Goal: Check status: Check status

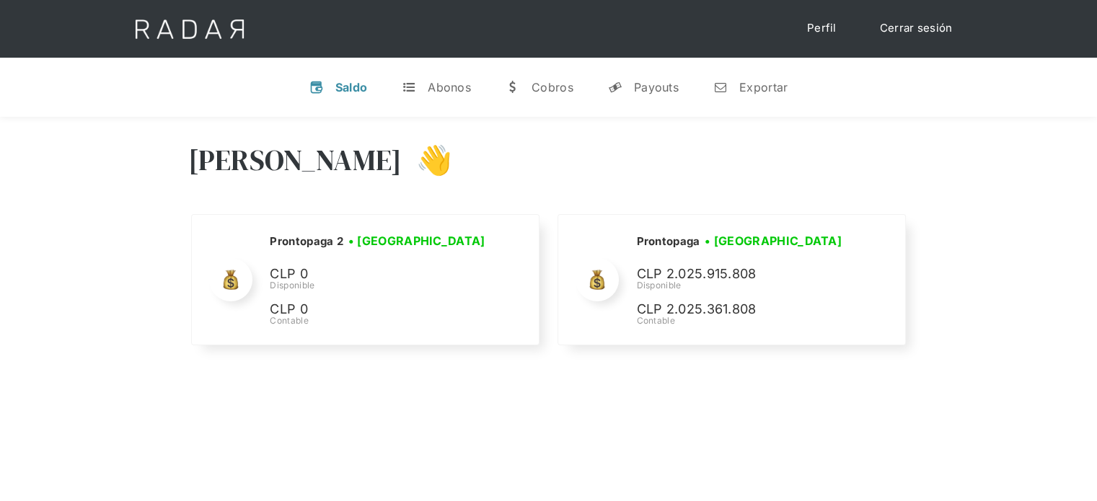
select select "prontopaga"
click at [746, 92] on div "Exportar" at bounding box center [763, 87] width 48 height 14
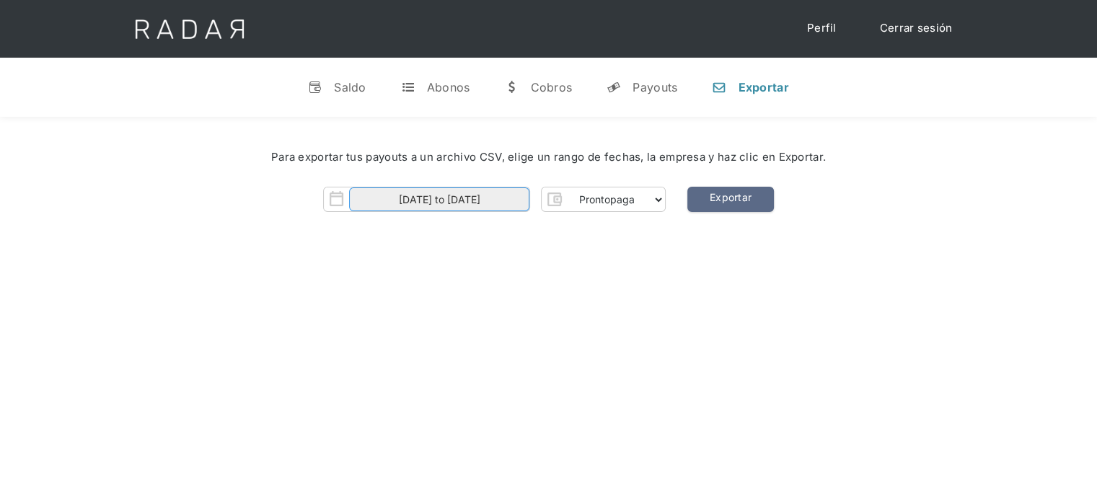
click at [478, 197] on input "01-10-2025 to 13-10-2025" at bounding box center [439, 200] width 180 height 24
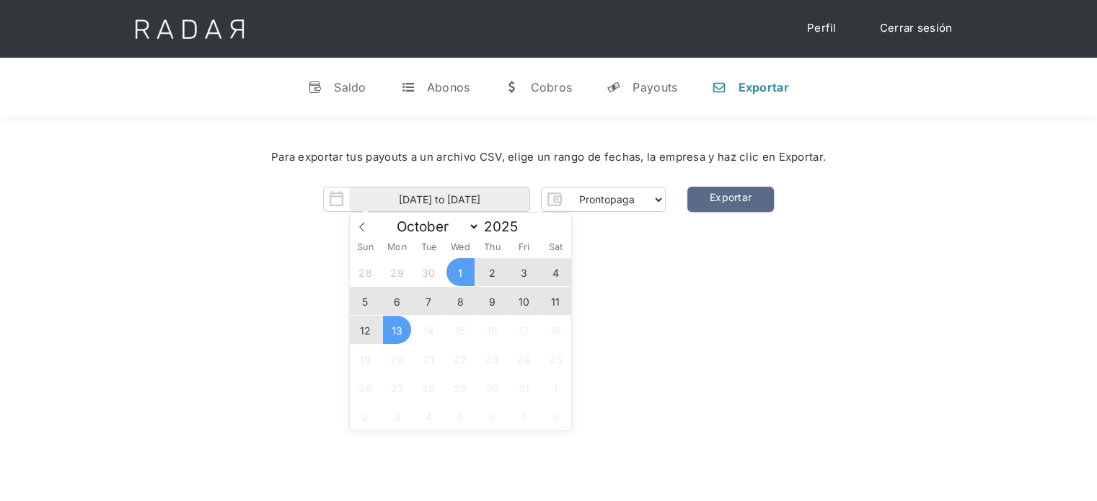
click at [398, 325] on span "13" at bounding box center [397, 330] width 28 height 28
type input "13-10-2025"
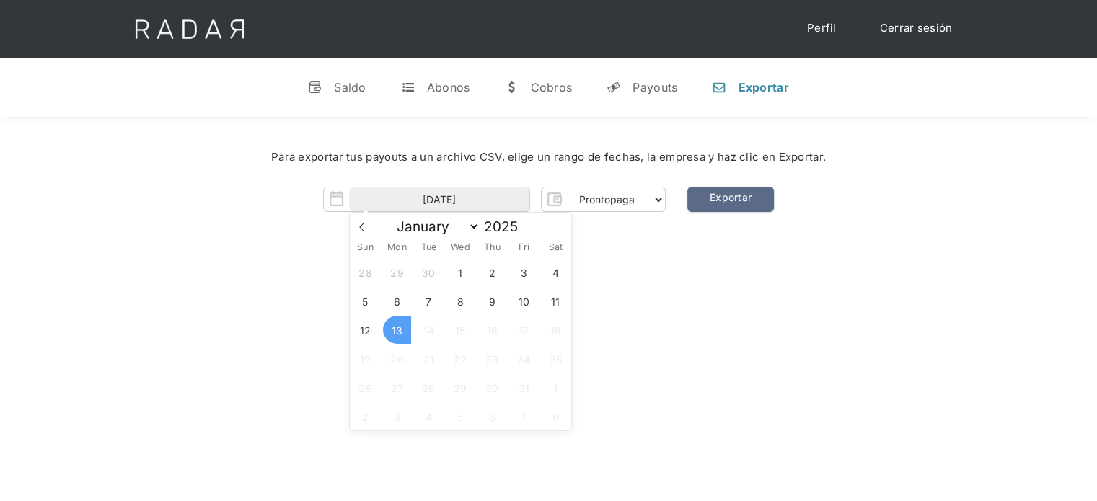
click at [398, 325] on span "13" at bounding box center [397, 330] width 28 height 28
click at [733, 205] on link "Exportar" at bounding box center [730, 199] width 87 height 25
click at [620, 74] on link "y Payouts" at bounding box center [642, 88] width 94 height 38
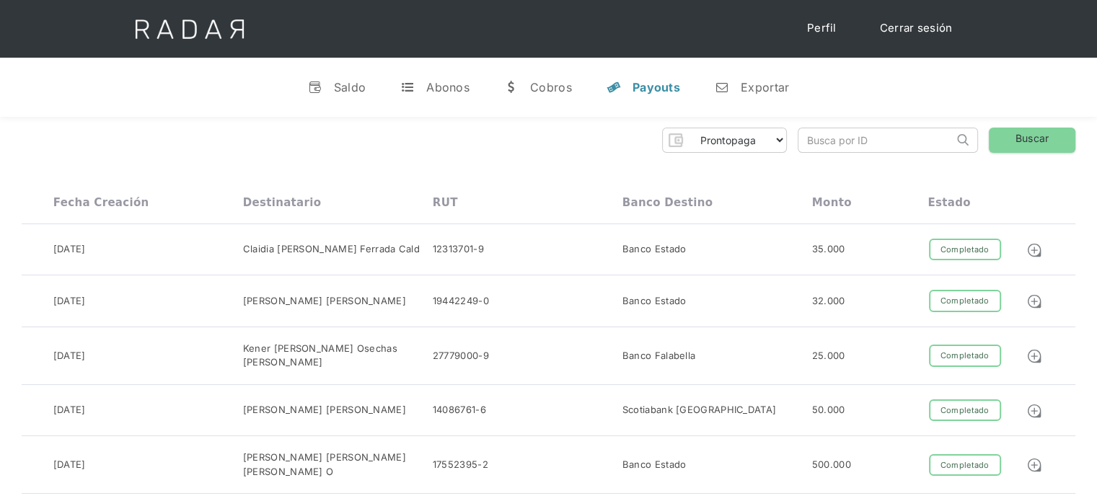
click at [840, 138] on input "search" at bounding box center [876, 140] width 155 height 24
paste input "10dd02ad-2ba2-4575-9e25-be118ed65515"
type input "10dd02ad-2ba2-4575-9e25-be118ed65515"
click input "Search" at bounding box center [0, 0] width 0 height 0
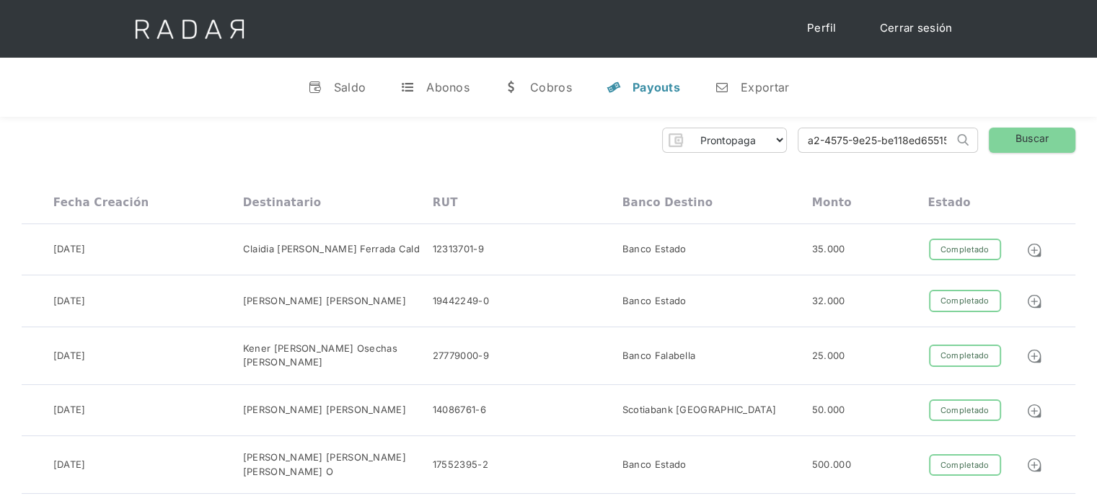
scroll to position [0, 0]
click at [825, 134] on input "10dd02ad-2ba2-4575-9e25-be118ed65515" at bounding box center [876, 140] width 155 height 24
click at [817, 141] on input "10dd02ad-2ba2-4575-9e25-be118ed65515" at bounding box center [876, 140] width 155 height 24
click at [809, 138] on input "10dd02ad-2ba2-4575-9e25-be118ed65515" at bounding box center [876, 140] width 155 height 24
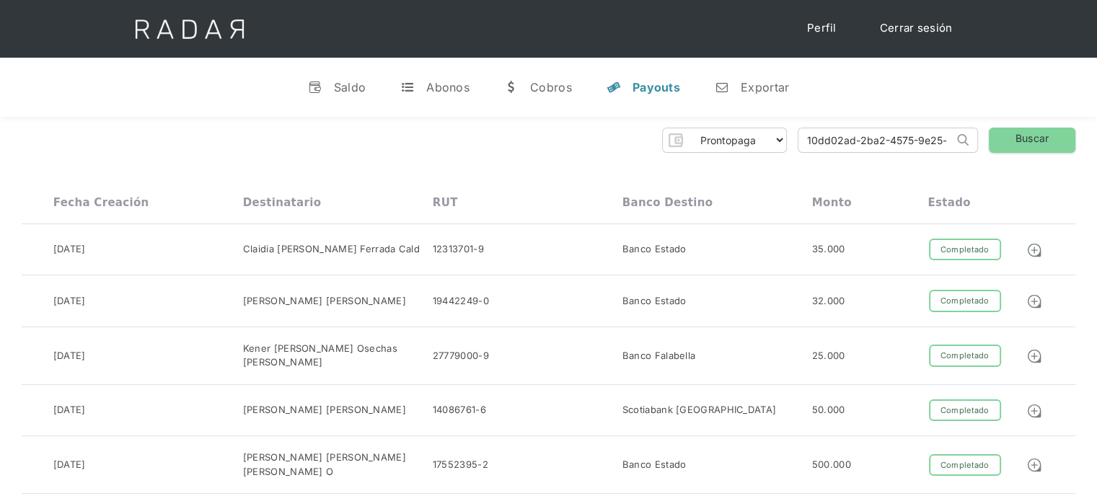
click at [810, 138] on input "10dd02ad-2ba2-4575-9e25-be118ed65515" at bounding box center [876, 140] width 155 height 24
click at [807, 138] on input "10dd02ad-2ba2-4575-9e25-be118ed65515" at bounding box center [876, 140] width 155 height 24
click at [1036, 135] on link "Buscar" at bounding box center [1032, 140] width 87 height 25
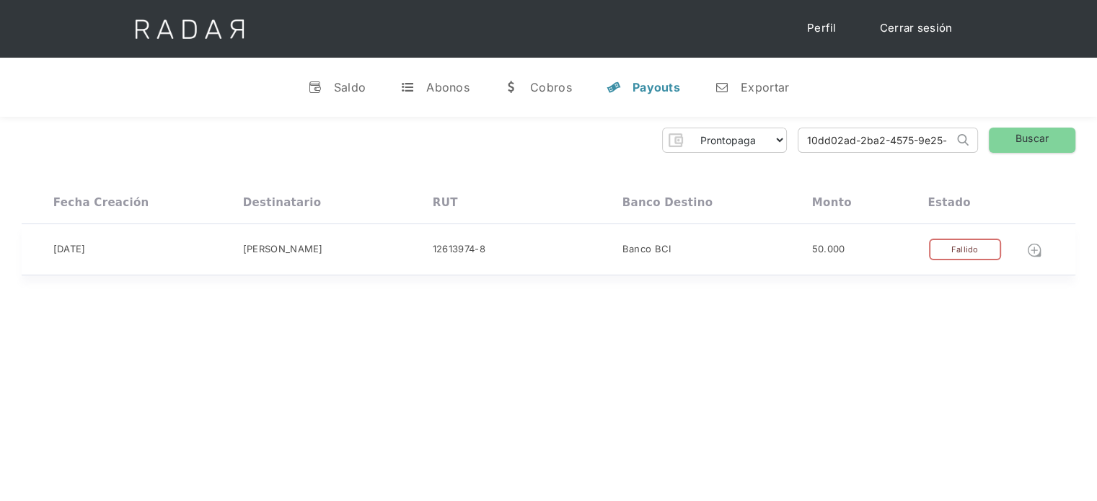
click at [1031, 247] on img at bounding box center [1035, 250] width 16 height 16
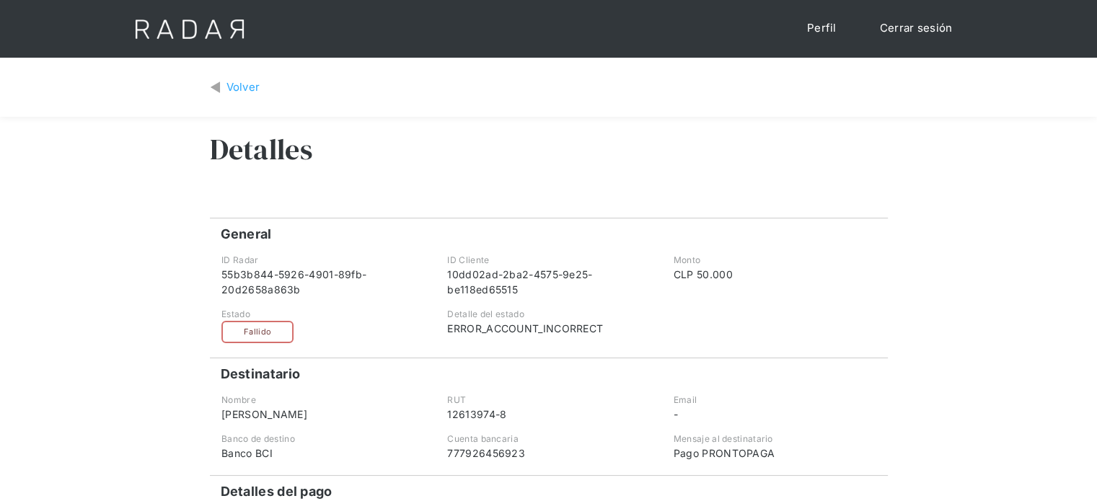
click at [501, 322] on div "ERROR_ACCOUNT_INCORRECT" at bounding box center [548, 328] width 202 height 15
click at [239, 89] on div "Volver" at bounding box center [244, 87] width 34 height 17
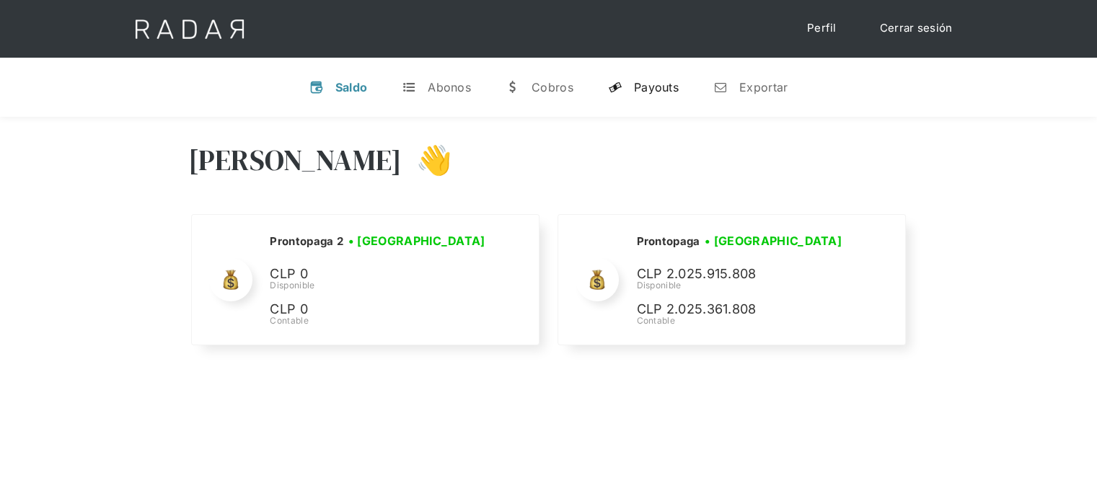
click at [654, 87] on div "Payouts" at bounding box center [656, 87] width 45 height 14
select select "prontopaga"
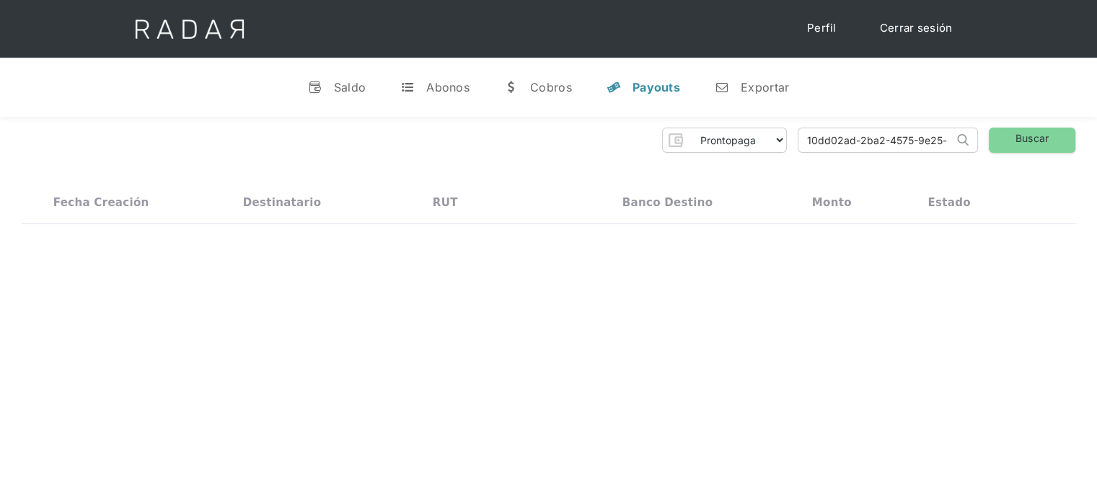
click at [882, 141] on input "10dd02ad-2ba2-4575-9e25-be118ed65515" at bounding box center [876, 140] width 155 height 24
click at [880, 141] on input "10dd02ad-2ba2-4575-9e25-be118ed65515" at bounding box center [876, 140] width 155 height 24
paste input "c8abc4db-d3ca-4dbc-a0db-b259375d6f12"
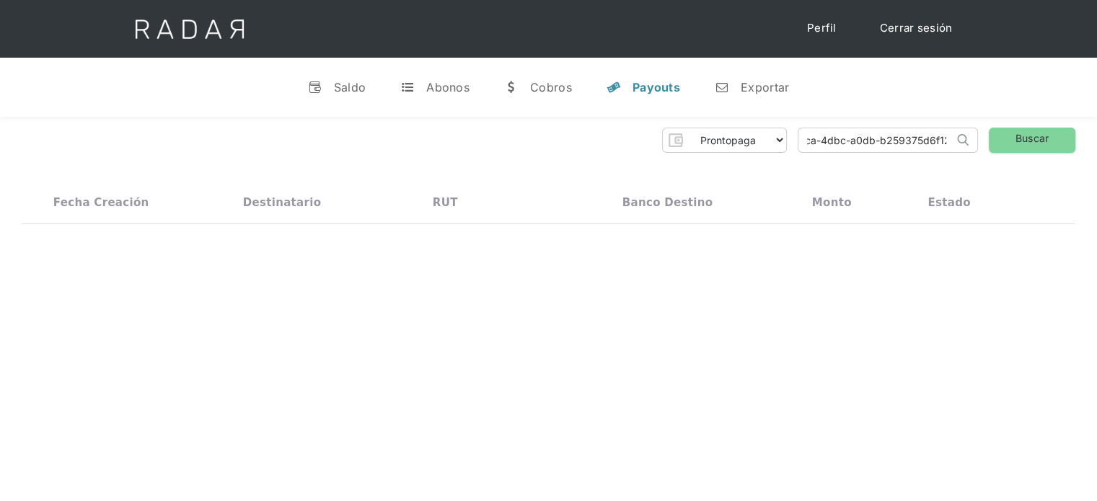
click at [835, 144] on input "c8abc4db-d3ca-4dbc-a0db-b259375d6f12" at bounding box center [876, 140] width 155 height 24
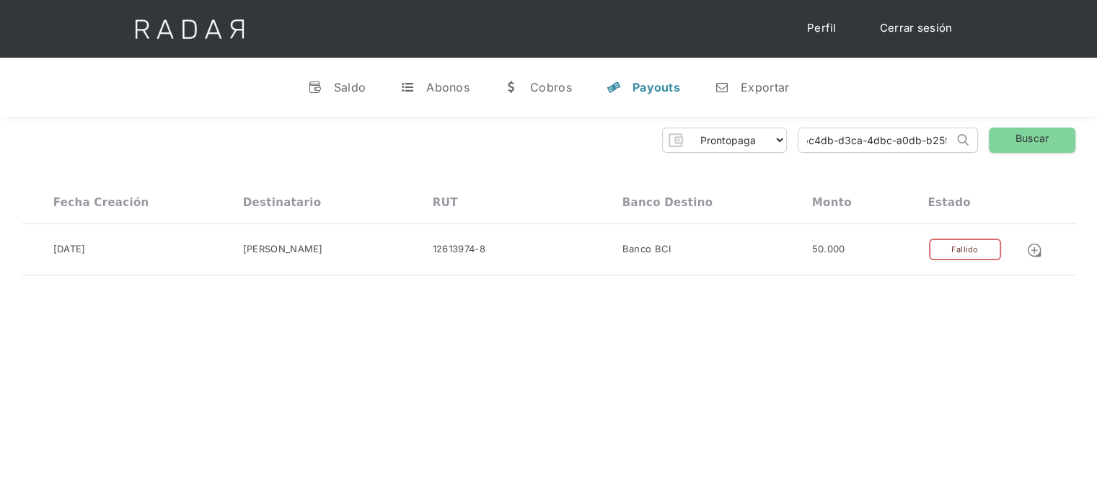
scroll to position [0, 0]
click at [876, 236] on div "13-10-2025 Lino Issac 12613974-8 Banco BCI 50.000 Completado Pendiente Fallido …" at bounding box center [549, 250] width 1054 height 52
click at [904, 135] on input "c8abc4db-d3ca-4dbc-a0db-b259375d6f12" at bounding box center [876, 140] width 155 height 24
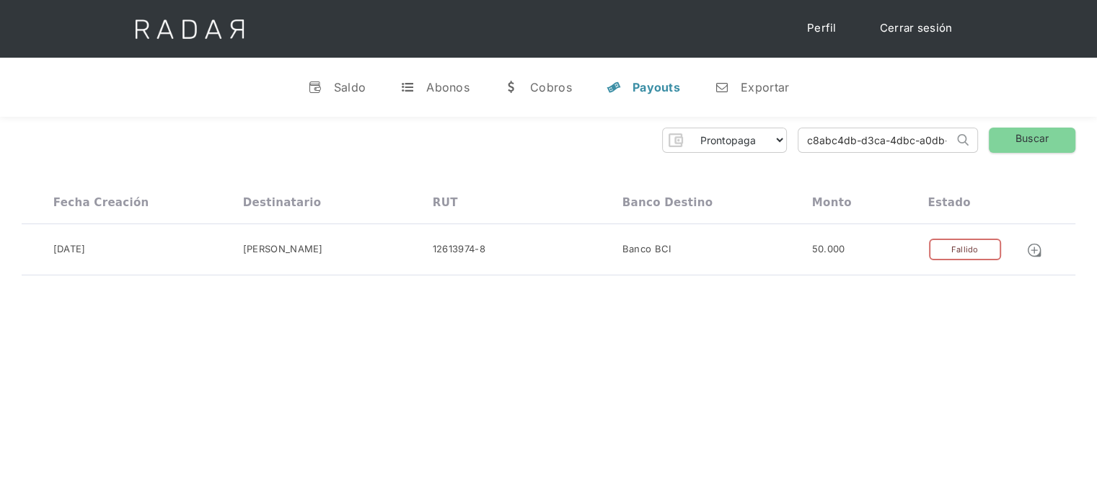
click at [904, 135] on input "c8abc4db-d3ca-4dbc-a0db-b259375d6f12" at bounding box center [876, 140] width 155 height 24
paste input "9d8d4489-76eb-4175-9870-2a6ac08ac0f8"
click at [822, 145] on input "9d8d4489-76eb-4175-9870-2a6ac08ac0f8" at bounding box center [876, 140] width 155 height 24
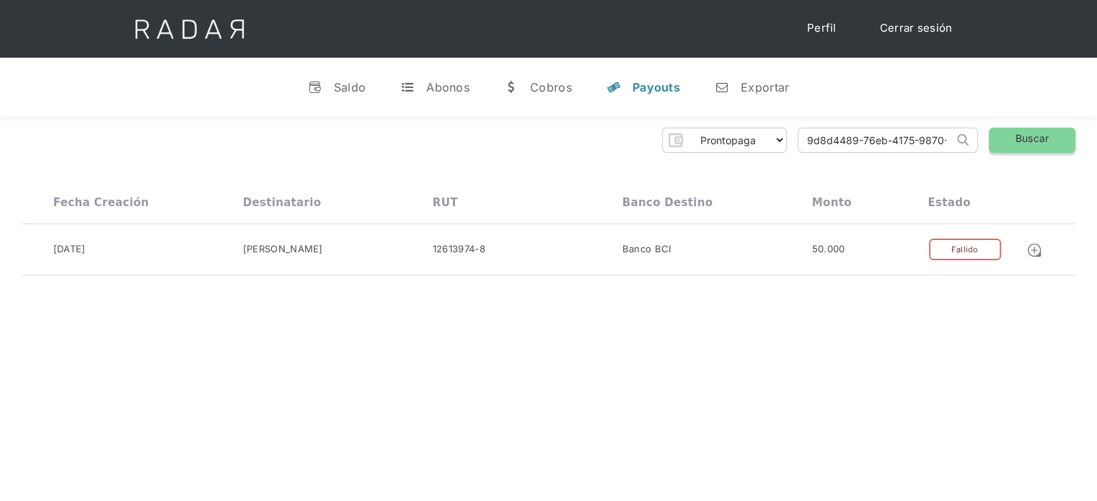
type input "9d8d4489-76eb-4175-9870-2a6ac08ac0f8"
click at [1024, 148] on link "Buscar" at bounding box center [1032, 140] width 87 height 25
click at [928, 264] on div "13-10-2025 Matías Gonzalo Villalobos Flores 19874948-6 Banco Estado 10.000 Comp…" at bounding box center [549, 250] width 1054 height 52
click at [896, 146] on input "9d8d4489-76eb-4175-9870-2a6ac08ac0f8" at bounding box center [876, 140] width 155 height 24
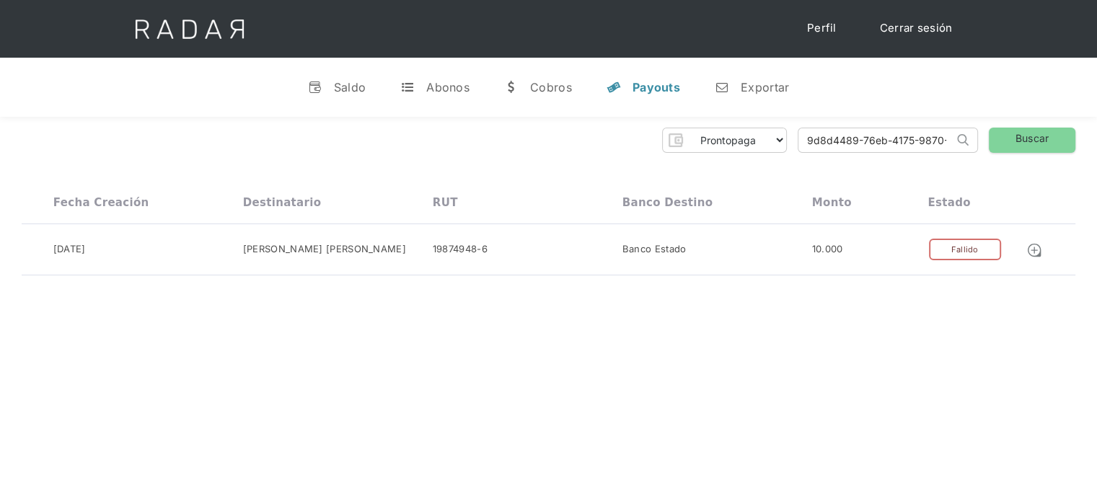
click at [896, 146] on input "9d8d4489-76eb-4175-9870-2a6ac08ac0f8" at bounding box center [876, 140] width 155 height 24
paste input "c8abc4db-d3ca-4dbc-a0db-b259375d6f12"
click at [861, 128] on form "c8abc4db-d3ca-4dbc-a0db-b259375d6f12 Search" at bounding box center [888, 140] width 180 height 25
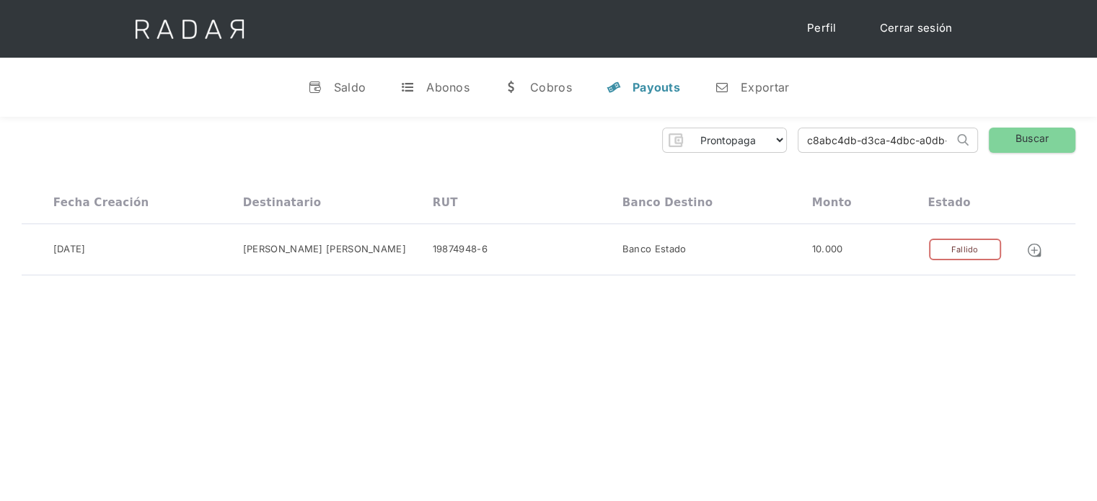
click at [851, 135] on input "c8abc4db-d3ca-4dbc-a0db-b259375d6f12" at bounding box center [876, 140] width 155 height 24
click at [1024, 146] on link "Buscar" at bounding box center [1032, 140] width 87 height 25
click at [675, 271] on div "13-10-2025 Yoel Tapia Lizama 18496412-0 Banco BCI 21.000 Completado Pendiente F…" at bounding box center [549, 250] width 1054 height 52
click at [843, 142] on input "c8abc4db-d3ca-4dbc-a0db-b259375d6f12" at bounding box center [876, 140] width 155 height 24
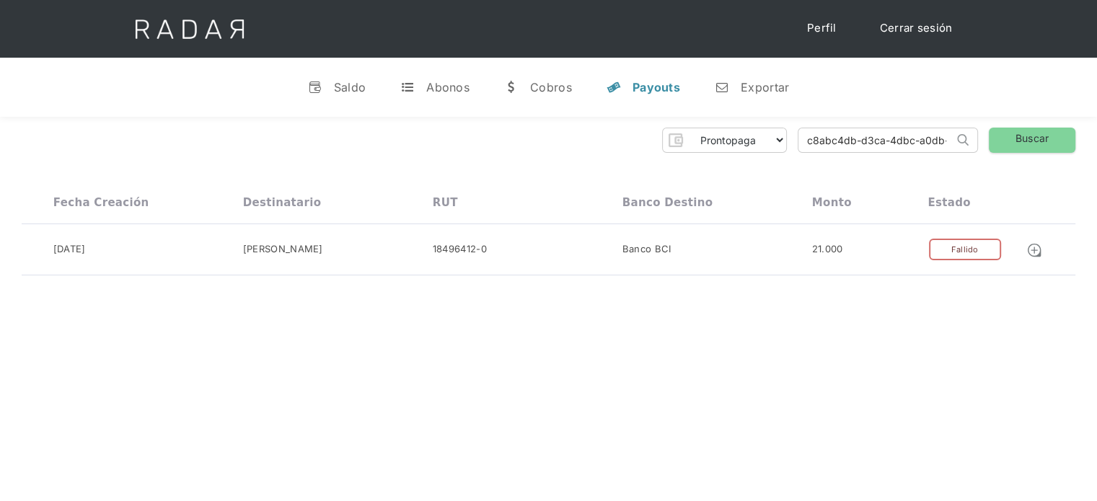
click at [843, 142] on input "c8abc4db-d3ca-4dbc-a0db-b259375d6f12" at bounding box center [876, 140] width 155 height 24
paste input "953f00e8-d4c0-4607-9f19-1dd0d2b97353"
drag, startPoint x: 816, startPoint y: 138, endPoint x: 855, endPoint y: 172, distance: 52.1
click at [819, 141] on input "953f00e8-d4c0-4607-9f19-1dd0d2b97353" at bounding box center [876, 140] width 155 height 24
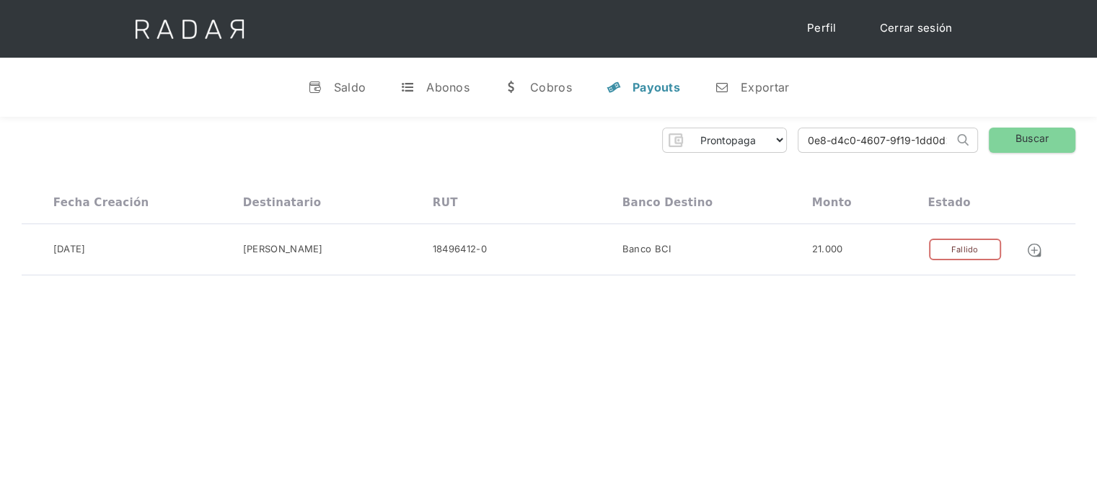
scroll to position [0, 0]
type input "953f00e8-d4c0-4607-9f19-1dd0d2b97353"
click at [1034, 149] on link "Buscar" at bounding box center [1032, 140] width 87 height 25
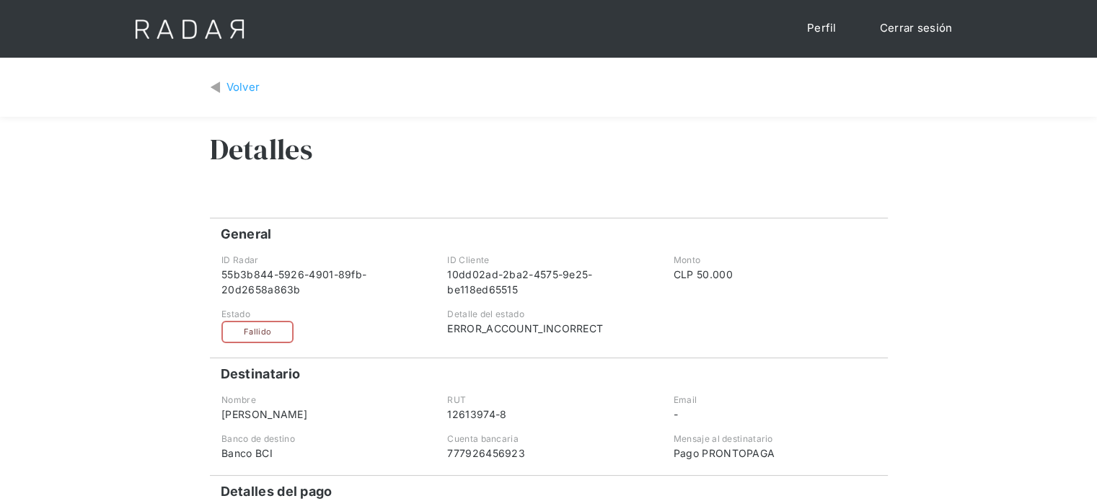
click at [220, 74] on div "Volver" at bounding box center [549, 88] width 678 height 38
click at [225, 84] on link "Volver" at bounding box center [235, 87] width 50 height 17
click at [254, 81] on div "Volver" at bounding box center [244, 87] width 34 height 17
click at [234, 84] on div "Volver" at bounding box center [244, 87] width 34 height 17
